Goal: Check status: Check status

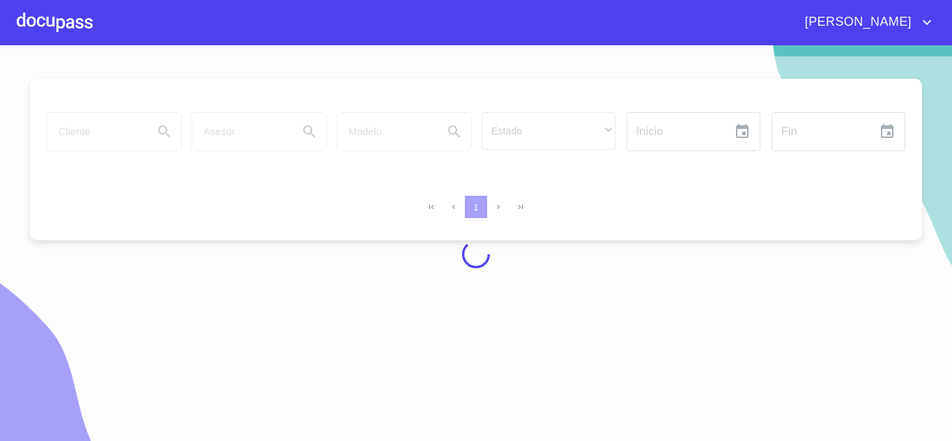
click at [649, 316] on div at bounding box center [476, 254] width 952 height 396
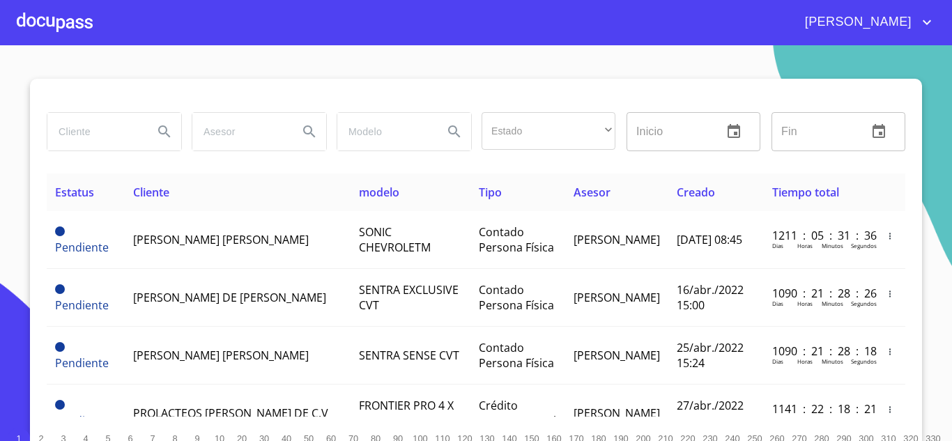
click at [109, 132] on input "search" at bounding box center [94, 132] width 95 height 38
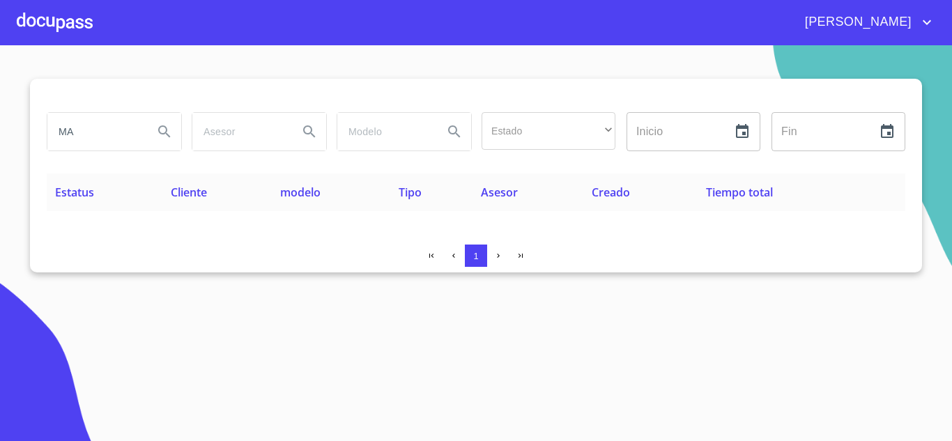
type input "M"
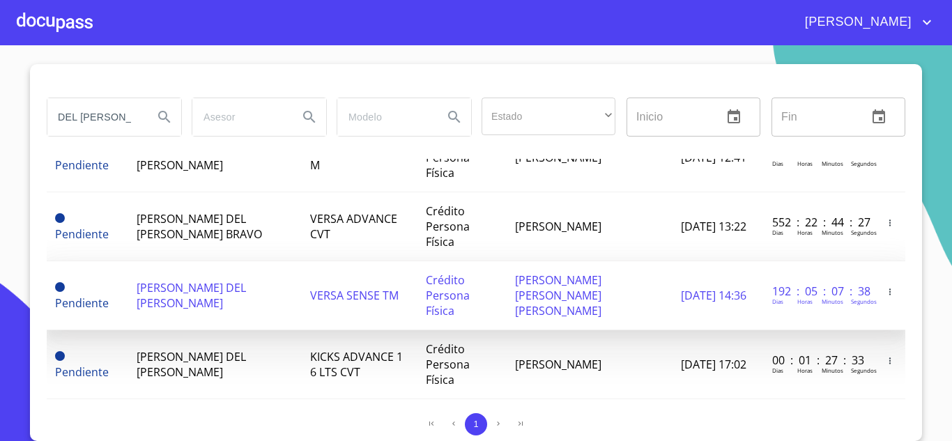
scroll to position [0, 90]
type input "[PERSON_NAME] DEL [PERSON_NAME]"
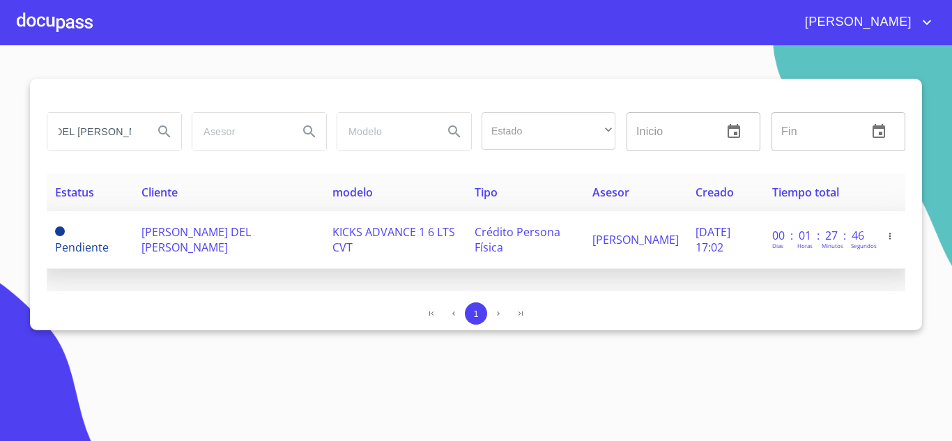
scroll to position [0, 0]
click at [185, 249] on span "[PERSON_NAME] DEL [PERSON_NAME]" at bounding box center [195, 239] width 109 height 31
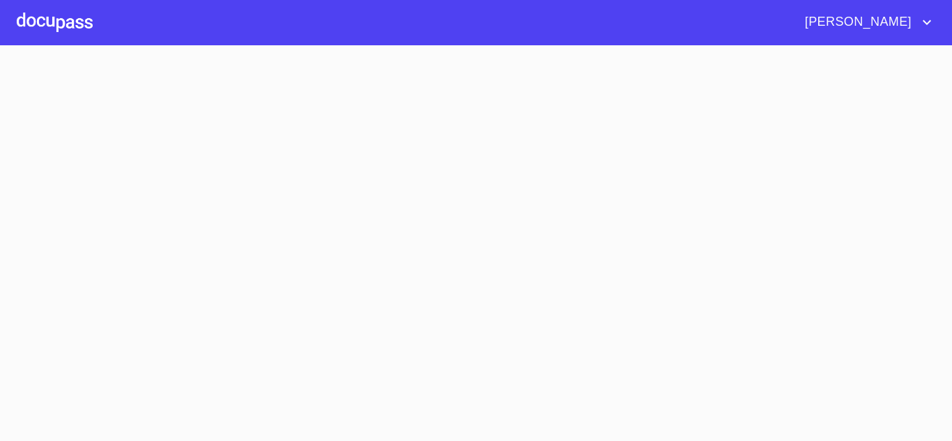
click at [185, 249] on section at bounding box center [476, 243] width 952 height 396
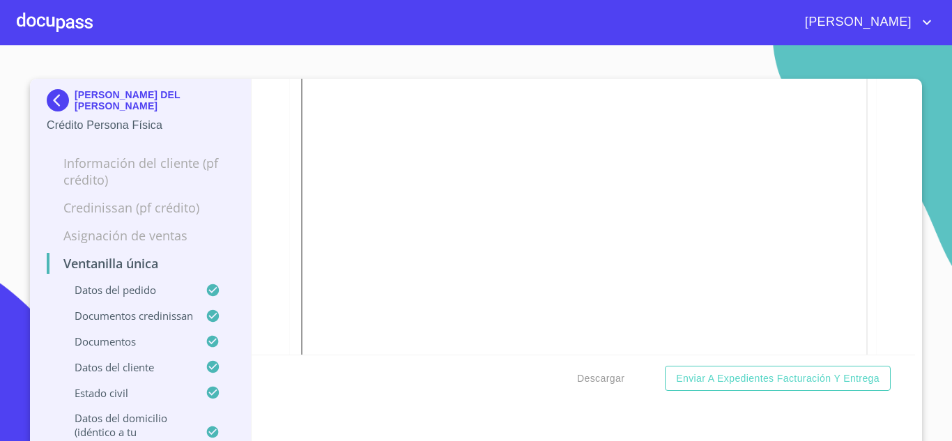
scroll to position [1672, 0]
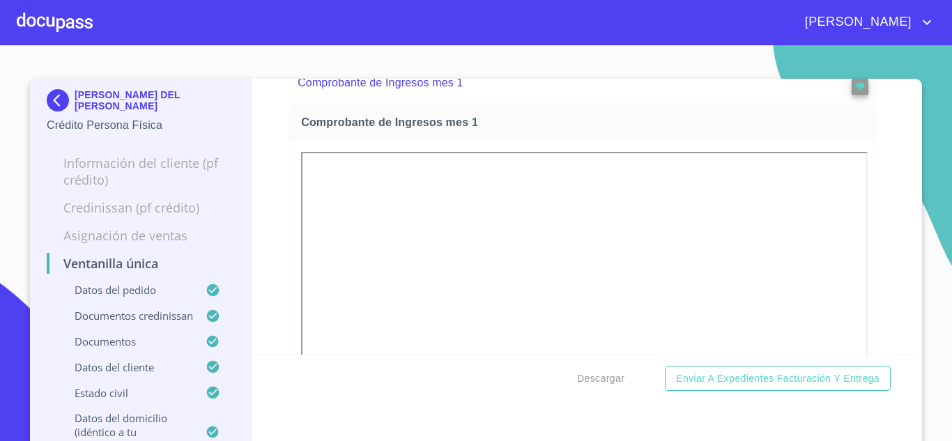
drag, startPoint x: 601, startPoint y: 275, endPoint x: 531, endPoint y: 260, distance: 71.2
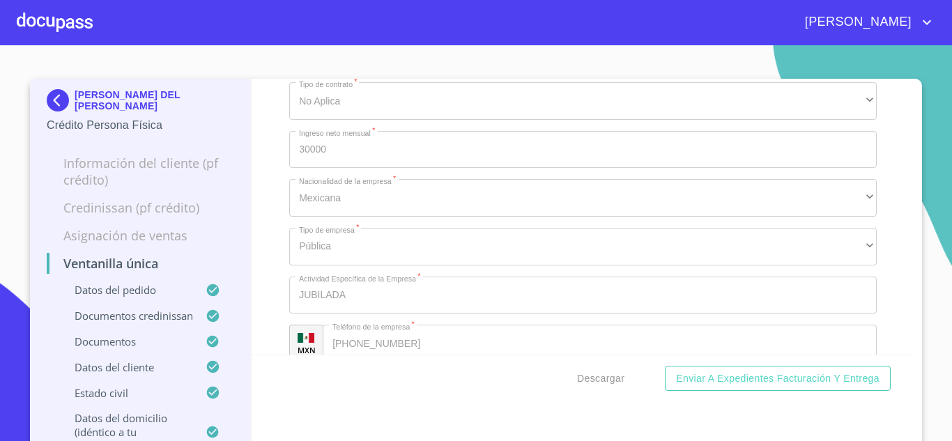
scroll to position [5993, 0]
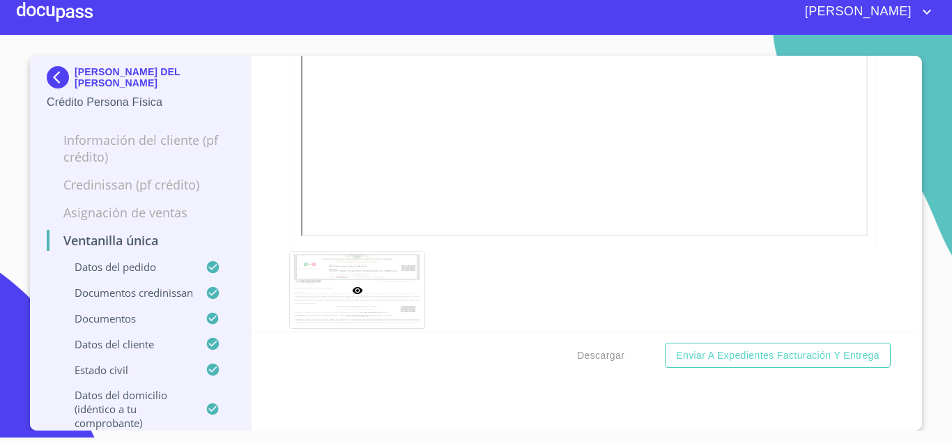
scroll to position [3748, 0]
